Goal: Information Seeking & Learning: Check status

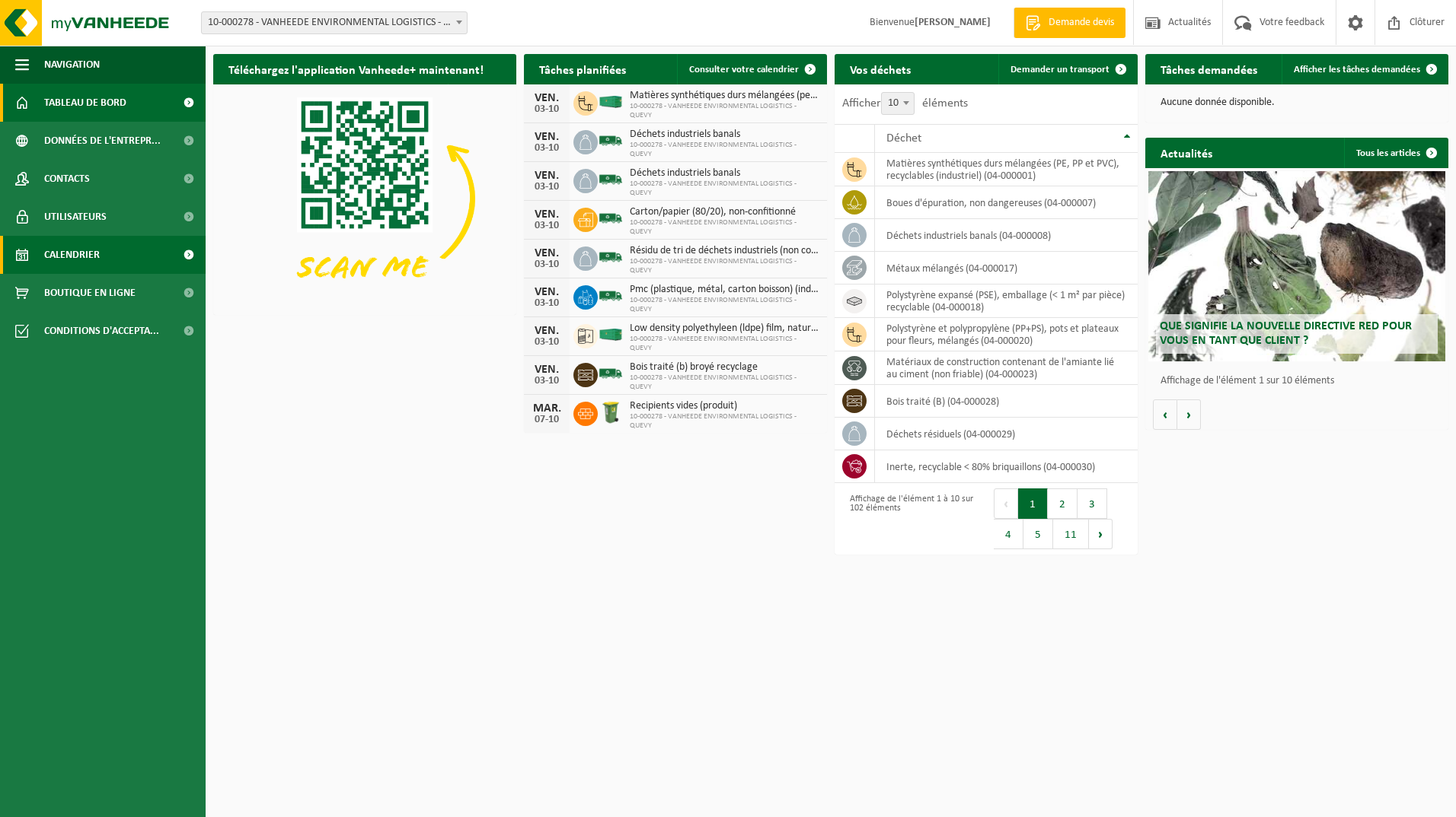
click at [81, 248] on span "Calendrier" at bounding box center [72, 254] width 56 height 38
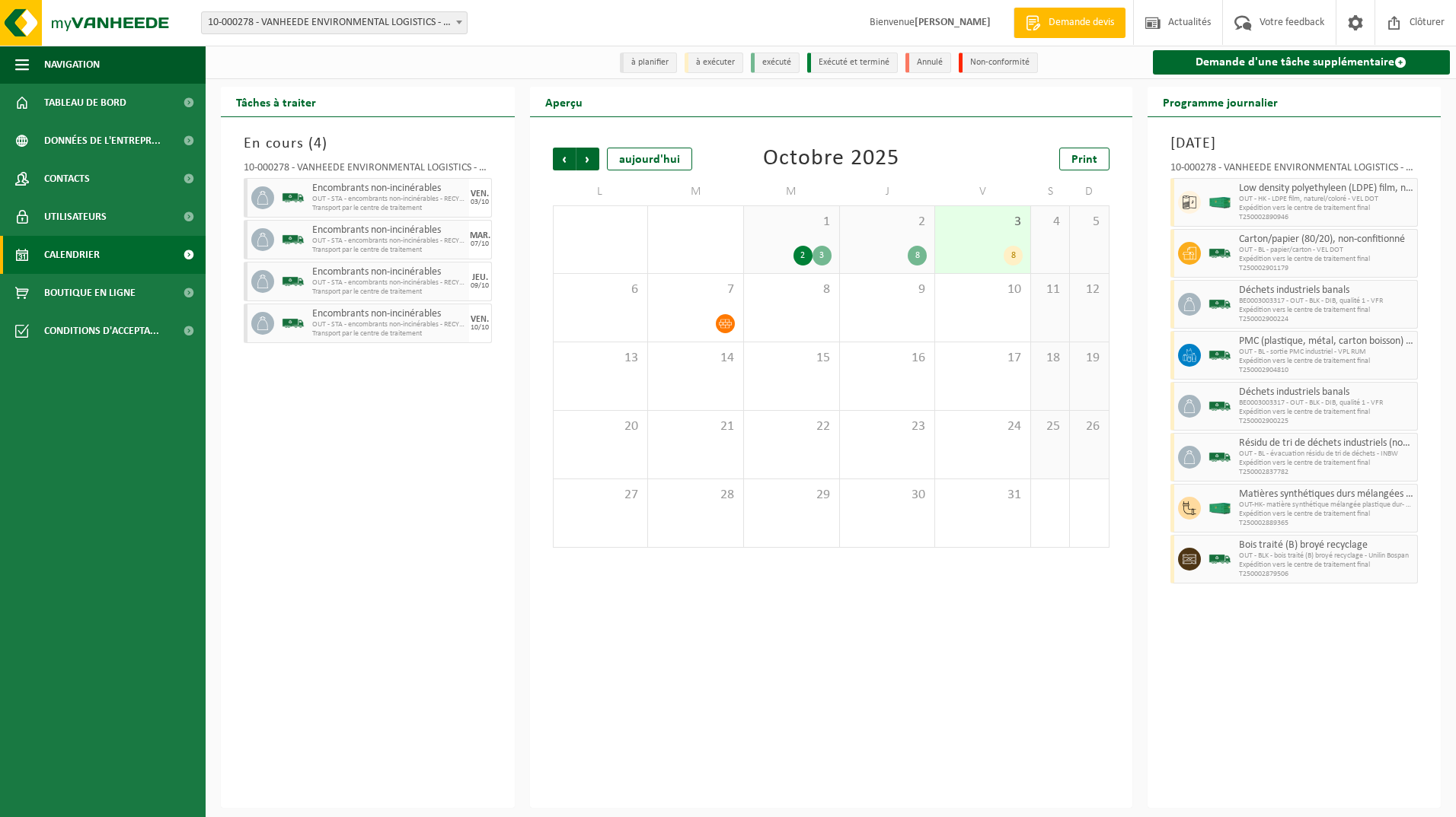
click at [73, 255] on span "Calendrier" at bounding box center [72, 254] width 56 height 38
click at [66, 255] on span "Calendrier" at bounding box center [72, 254] width 56 height 38
click at [991, 227] on span "3" at bounding box center [982, 222] width 80 height 17
click at [273, 485] on div "En cours ( 4 ) 10-000278 - VANHEEDE ENVIRONMENTAL LOGISTICS - QUEVY - QUÉVY-LE-…" at bounding box center [367, 463] width 294 height 691
click at [64, 101] on span "Tableau de bord" at bounding box center [85, 102] width 82 height 38
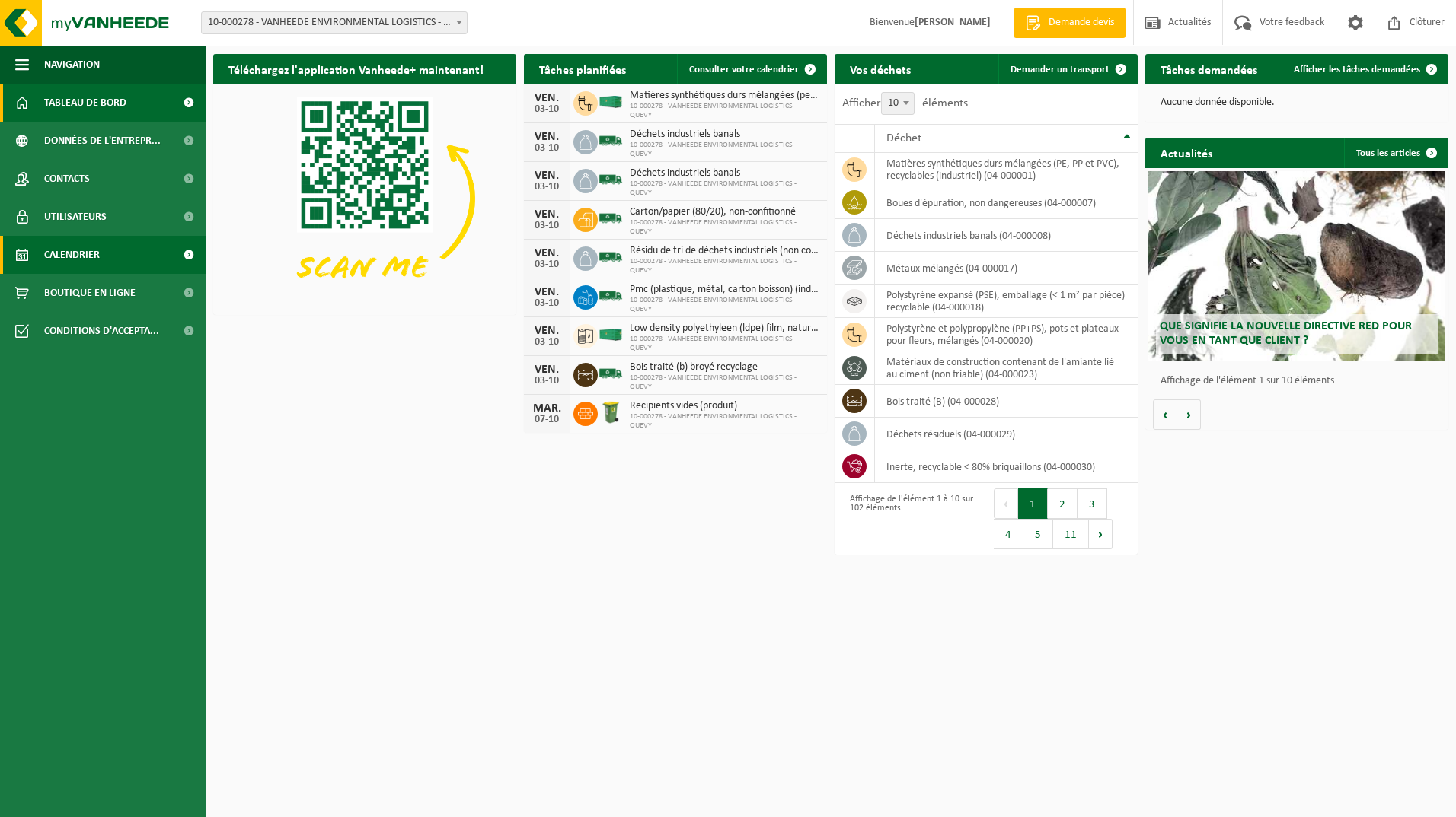
click at [73, 252] on span "Calendrier" at bounding box center [72, 254] width 56 height 38
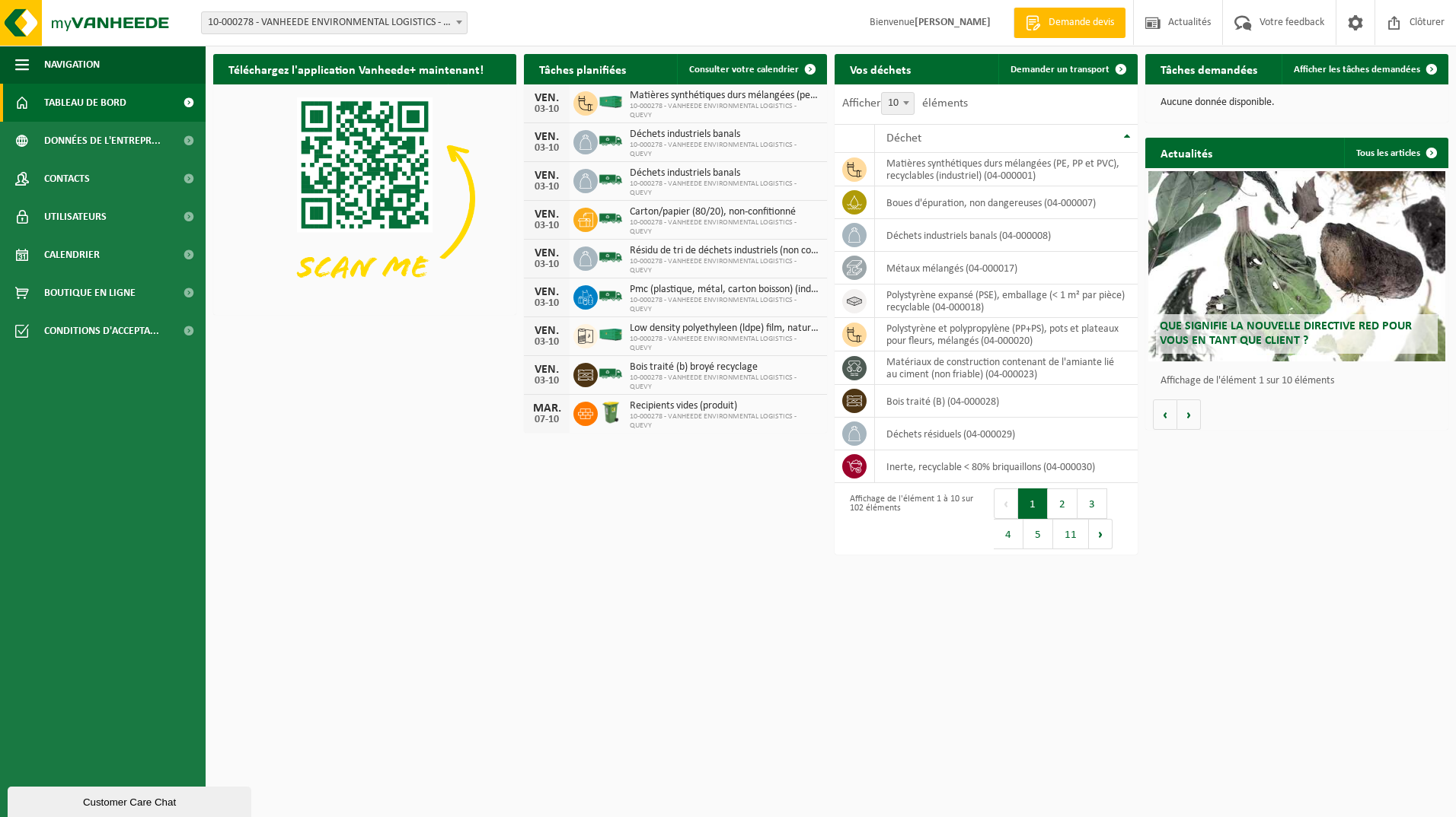
click at [265, 431] on div "Téléchargez l'application Vanheede+ maintenant! Cachez Tâches planifiées Consul…" at bounding box center [830, 270] width 1243 height 446
click at [239, 324] on div "Téléchargez l'application Vanheede+ maintenant! Cachez Tâches planifiées Consul…" at bounding box center [830, 270] width 1243 height 446
click at [248, 261] on img at bounding box center [365, 198] width 303 height 228
click at [456, 23] on b at bounding box center [459, 23] width 6 height 4
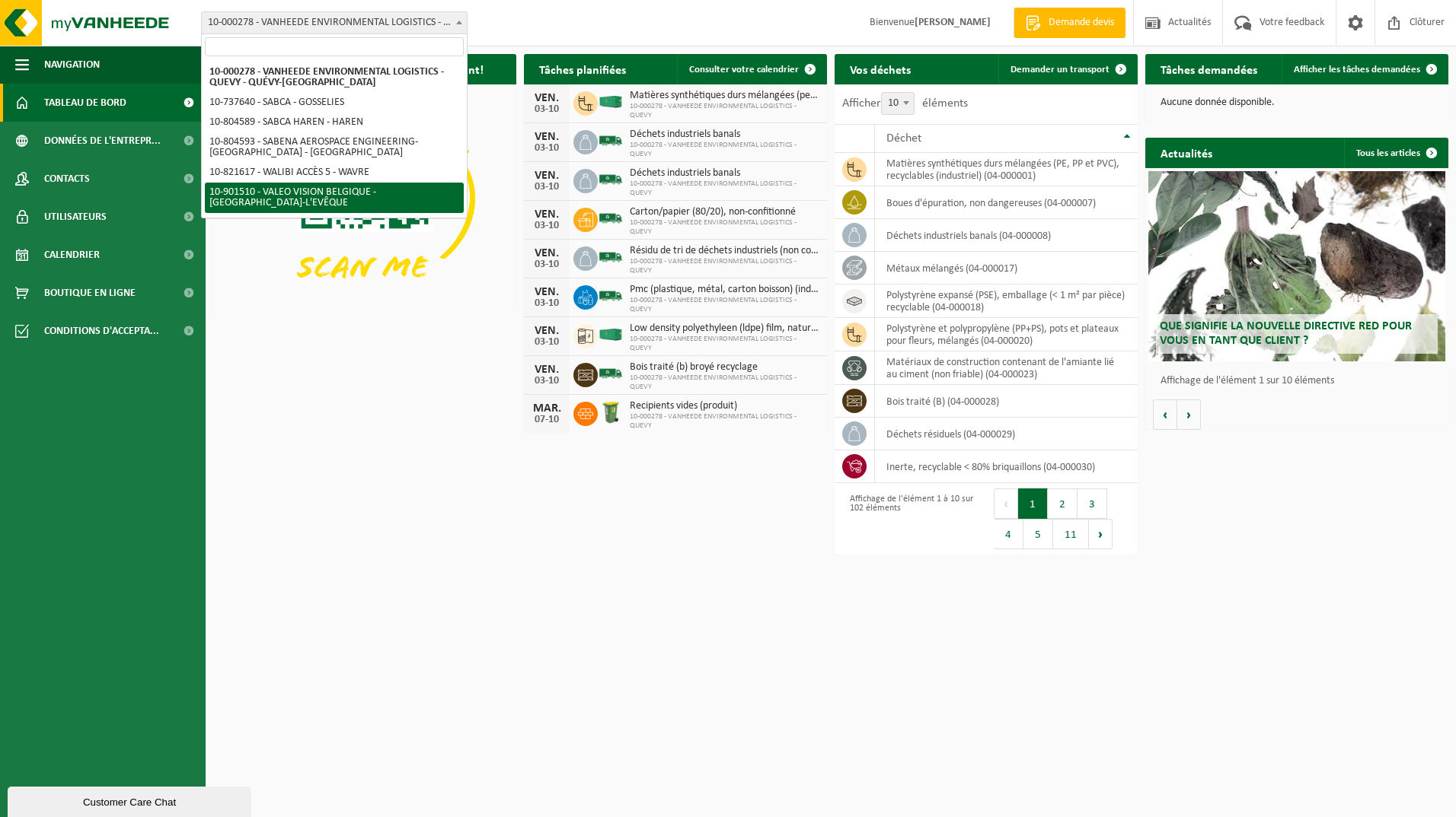
select select "134945"
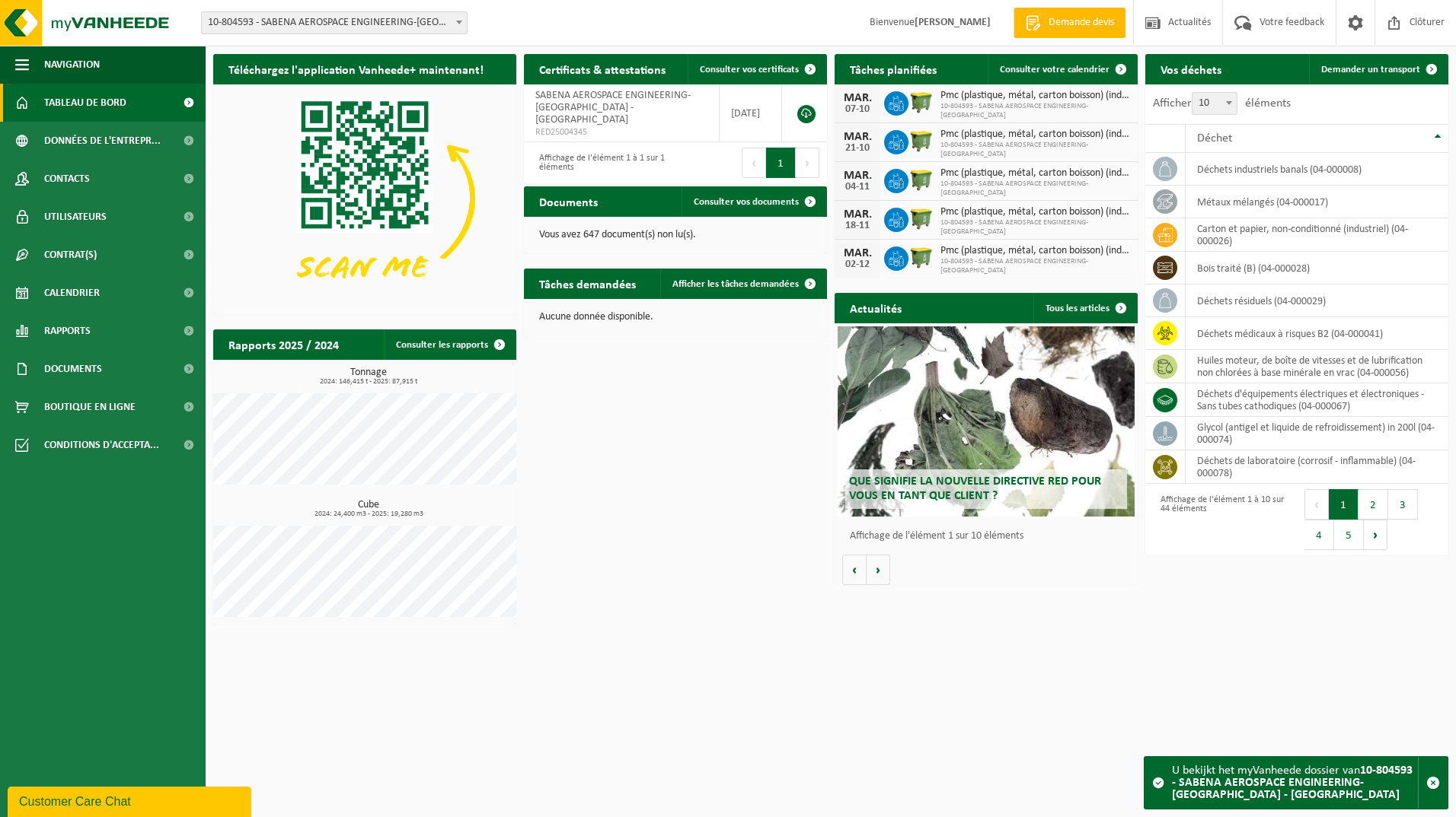
click at [507, 18] on div "Site: 10-000278 - VANHEEDE ENVIRONMENTAL LOGISTICS - QUEVY - QUÉVY-LE-GRAND 10-…" at bounding box center [728, 23] width 1456 height 47
click at [607, 438] on div "Téléchargez l'application Vanheede+ maintenant! Cachez Certificats & attestatio…" at bounding box center [830, 340] width 1243 height 586
click at [77, 295] on span "Calendrier" at bounding box center [72, 292] width 56 height 38
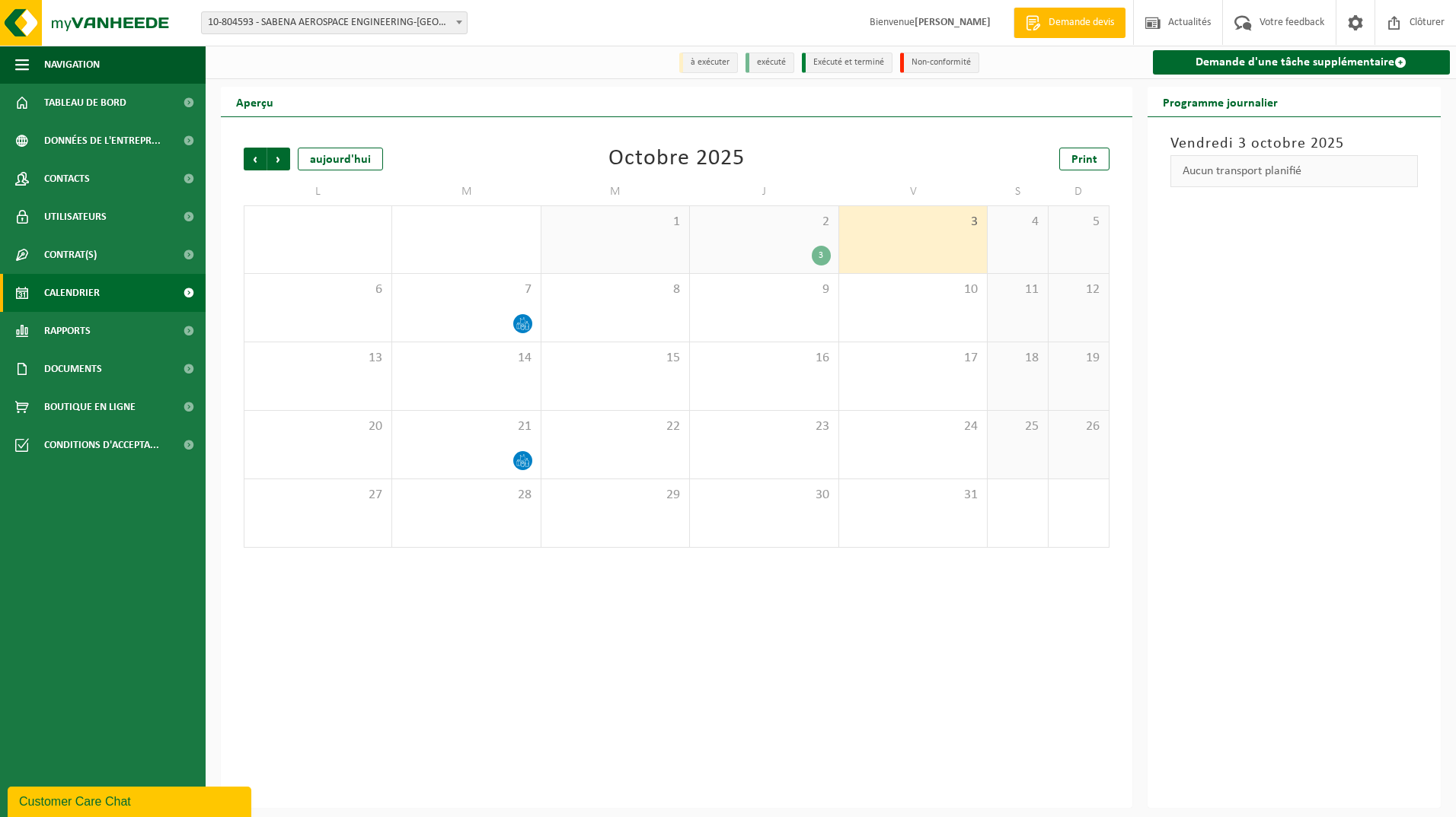
click at [215, 217] on div "Aperçu Précédent Suivant aujourd'hui Octobre 2025 Print L M M J V S D 29 30 1 2…" at bounding box center [676, 448] width 927 height 721
click at [91, 289] on span "Calendrier" at bounding box center [72, 292] width 56 height 38
click at [51, 329] on span "Rapports" at bounding box center [68, 331] width 47 height 38
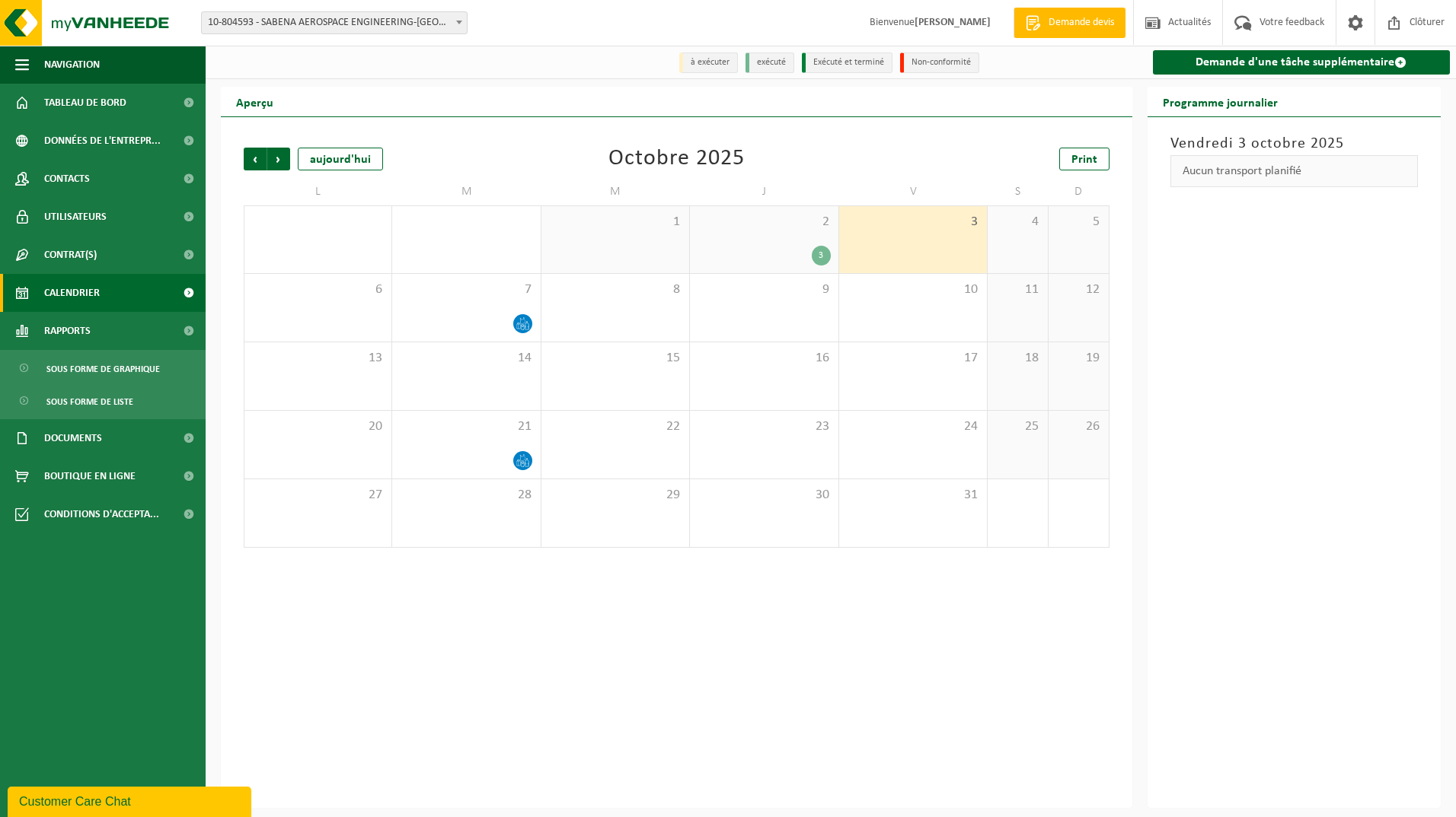
click at [230, 402] on div "Précédent Suivant aujourd'hui Octobre 2025 Print L M M J V S D 29 30 1 2 3 3 4 …" at bounding box center [676, 463] width 912 height 691
click at [144, 365] on span "Sous forme de graphique" at bounding box center [103, 369] width 114 height 29
